Goal: Check status: Check status

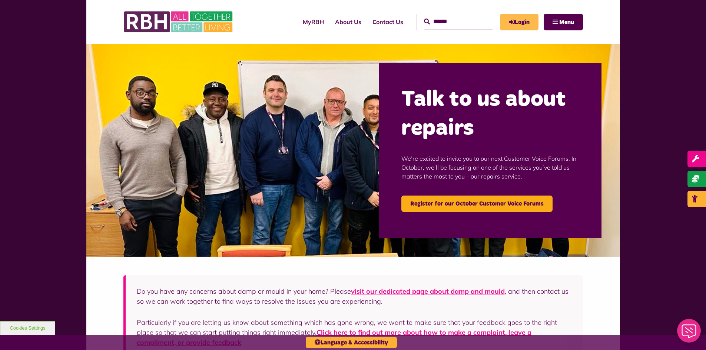
click at [514, 23] on link "Login" at bounding box center [519, 22] width 39 height 17
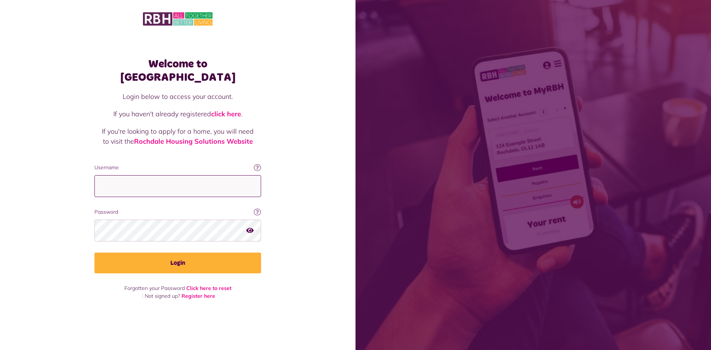
click at [190, 181] on input "Username" at bounding box center [177, 186] width 167 height 22
type input "**********"
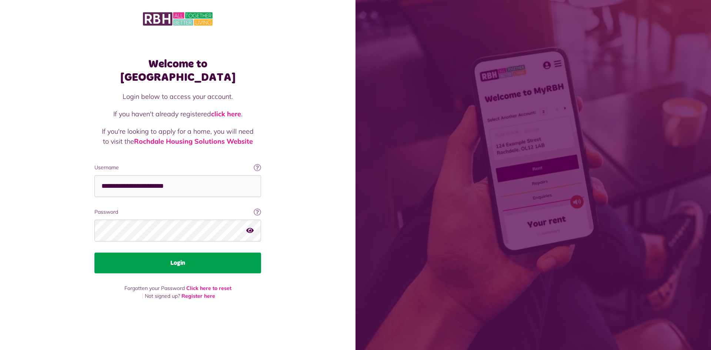
click at [190, 262] on button "Login" at bounding box center [177, 263] width 167 height 21
click at [163, 258] on button "Login" at bounding box center [177, 263] width 167 height 21
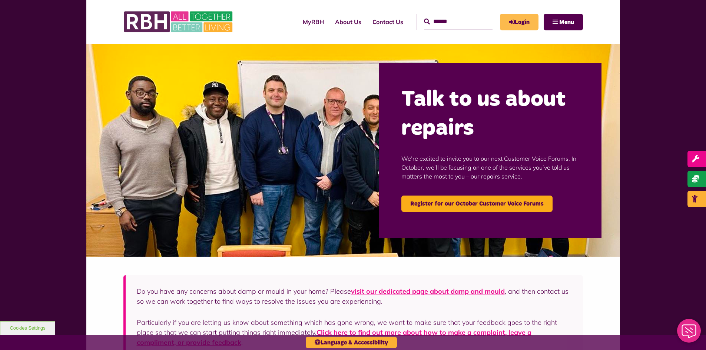
click at [522, 19] on link "Login" at bounding box center [519, 22] width 39 height 17
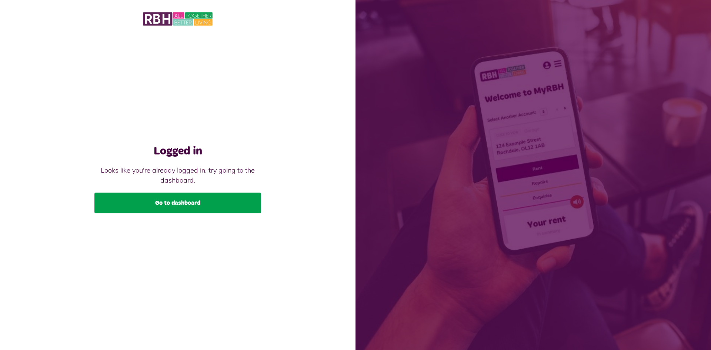
click at [179, 205] on link "Go to dashboard" at bounding box center [177, 203] width 167 height 21
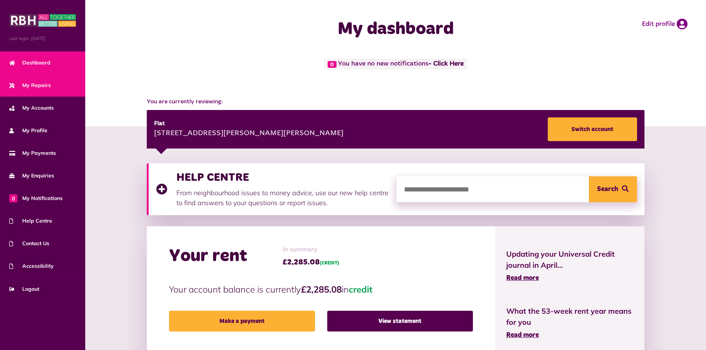
click at [50, 90] on link "My Repairs" at bounding box center [42, 85] width 85 height 23
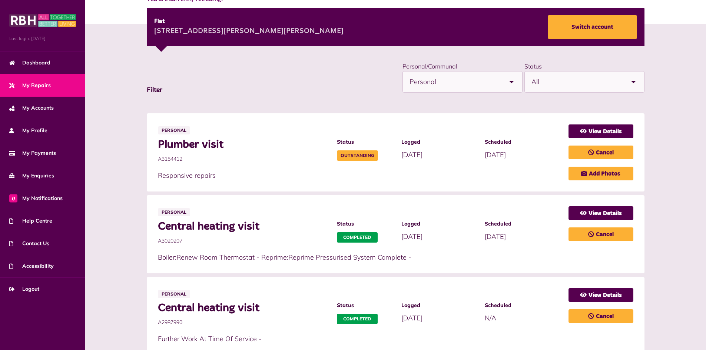
scroll to position [111, 0]
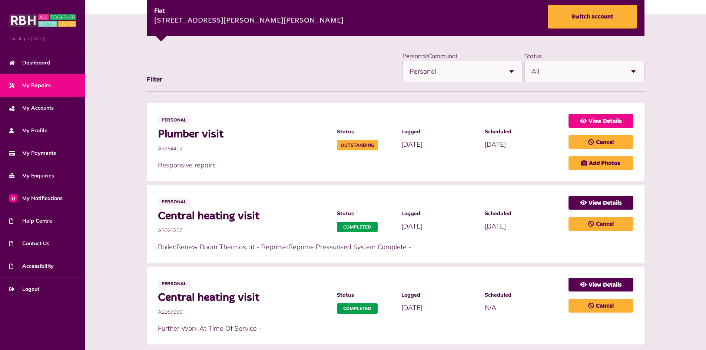
click at [610, 120] on link "View Details" at bounding box center [600, 121] width 65 height 14
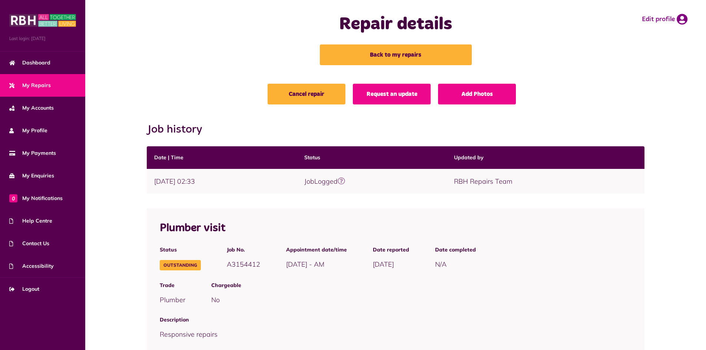
scroll to position [1, 0]
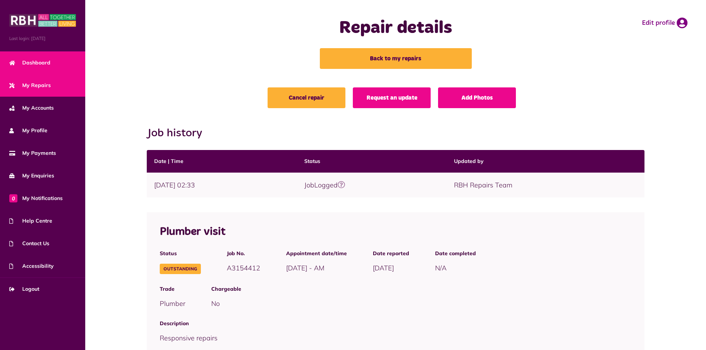
click at [32, 65] on span "Dashboard" at bounding box center [29, 63] width 41 height 8
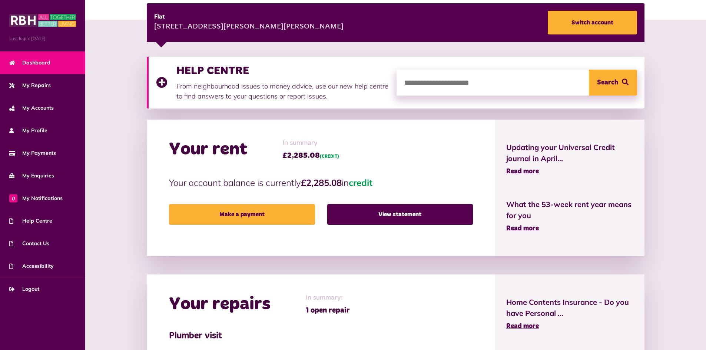
scroll to position [111, 0]
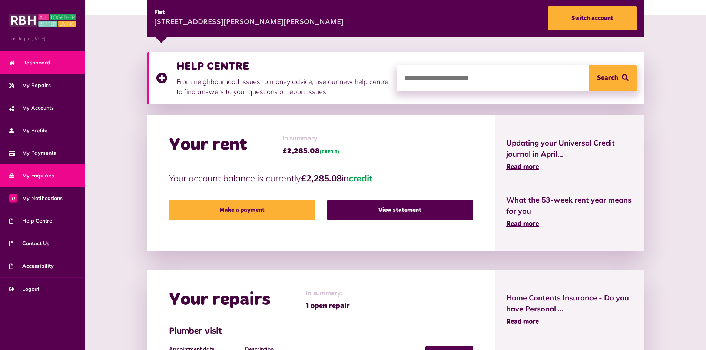
click at [41, 183] on link "My Enquiries" at bounding box center [42, 175] width 85 height 23
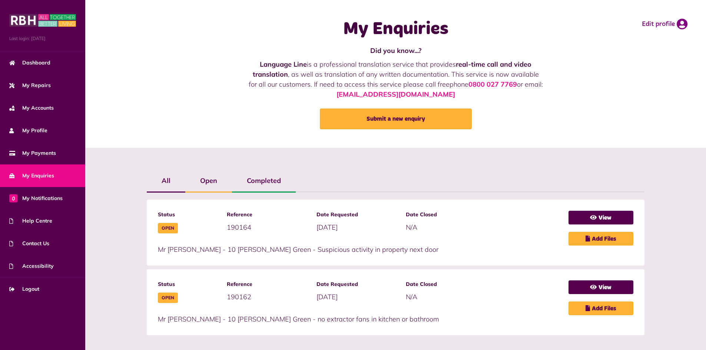
scroll to position [7, 0]
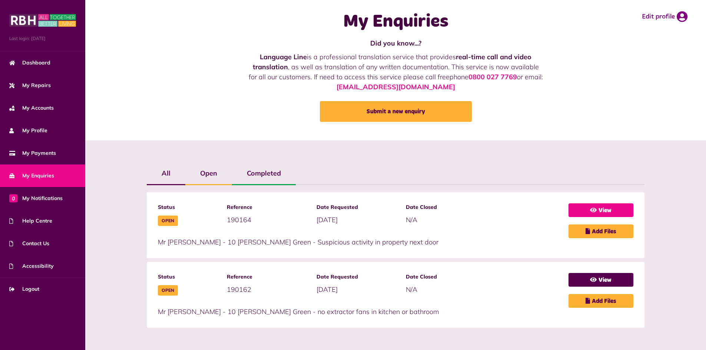
click at [572, 216] on link "View" at bounding box center [600, 210] width 65 height 14
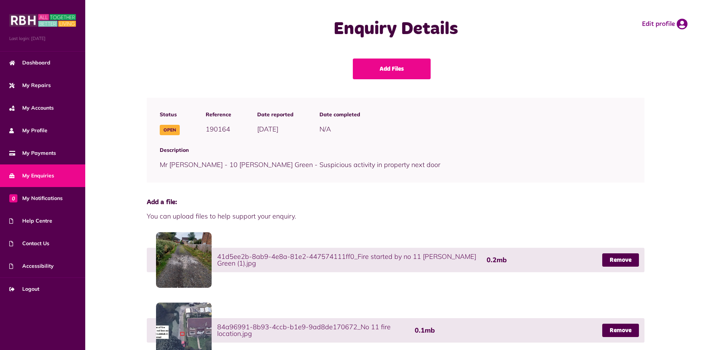
click at [54, 172] on link "My Enquiries" at bounding box center [42, 175] width 85 height 23
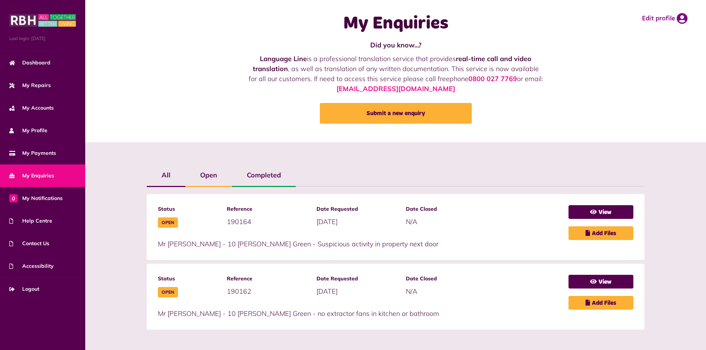
scroll to position [7, 0]
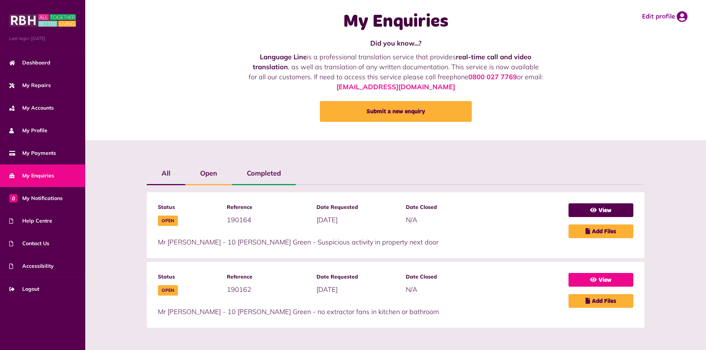
click at [591, 281] on icon at bounding box center [593, 280] width 7 height 6
